Goal: Find contact information: Obtain details needed to contact an individual or organization

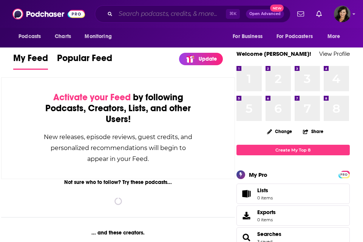
click at [137, 14] on input "Search podcasts, credits, & more..." at bounding box center [171, 14] width 110 height 12
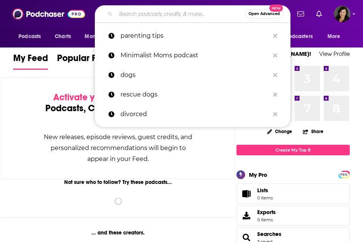
paste input "The Physio Diaries Podcast"
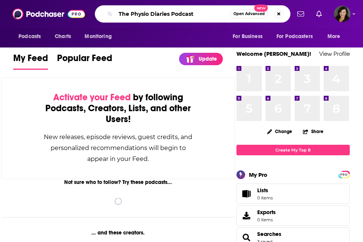
type input "The Physio Diaries Podcast"
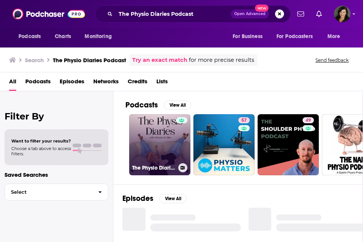
click at [164, 140] on link "The Physio Diaries" at bounding box center [159, 144] width 61 height 61
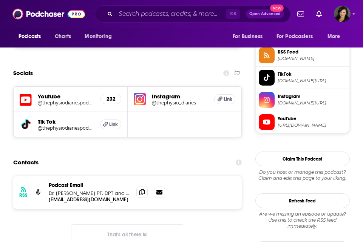
scroll to position [633, 0]
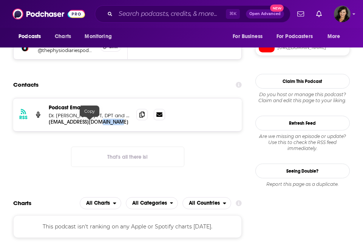
drag, startPoint x: 121, startPoint y: 124, endPoint x: 101, endPoint y: 124, distance: 20.0
click at [101, 124] on p "[EMAIL_ADDRESS][DOMAIN_NAME]" at bounding box center [90, 122] width 82 height 6
click at [141, 115] on icon at bounding box center [141, 114] width 5 height 6
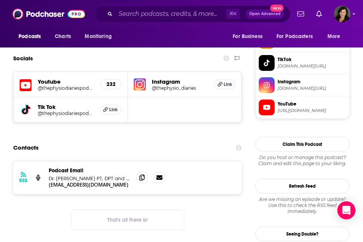
scroll to position [571, 0]
